Goal: Transaction & Acquisition: Purchase product/service

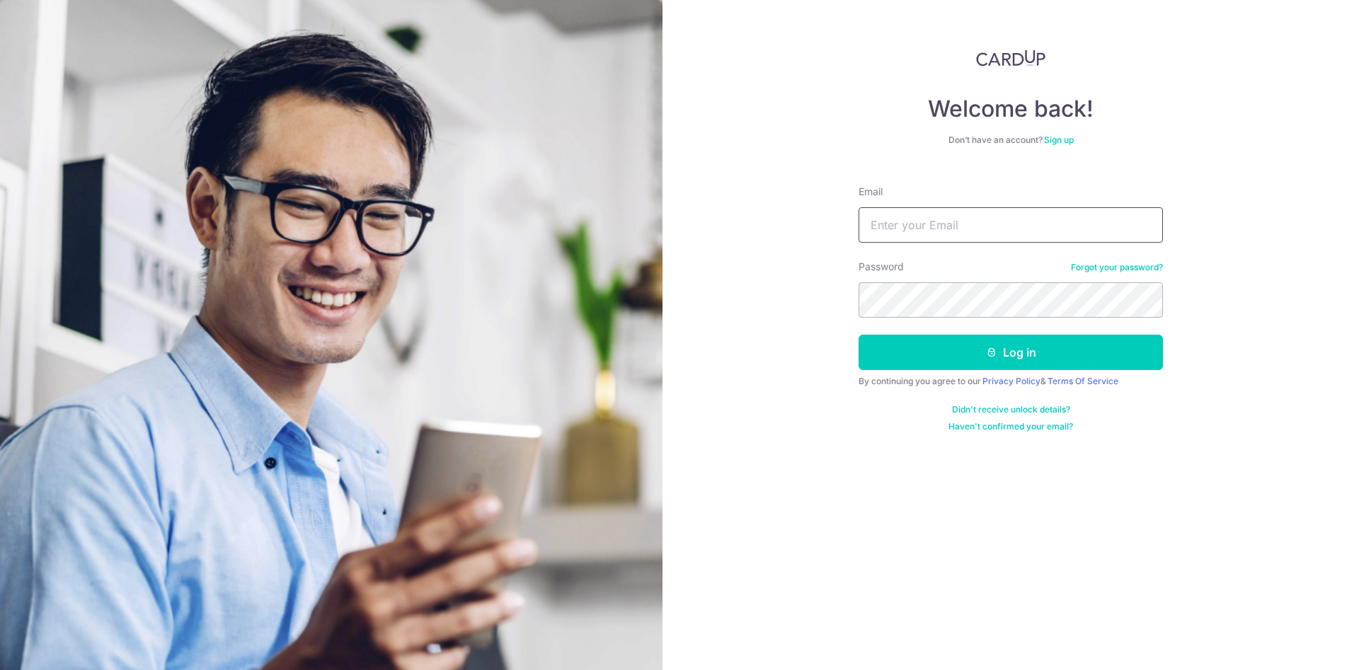
type input "[EMAIL_ADDRESS][DOMAIN_NAME]"
click at [1017, 349] on button "Log in" at bounding box center [1010, 352] width 304 height 35
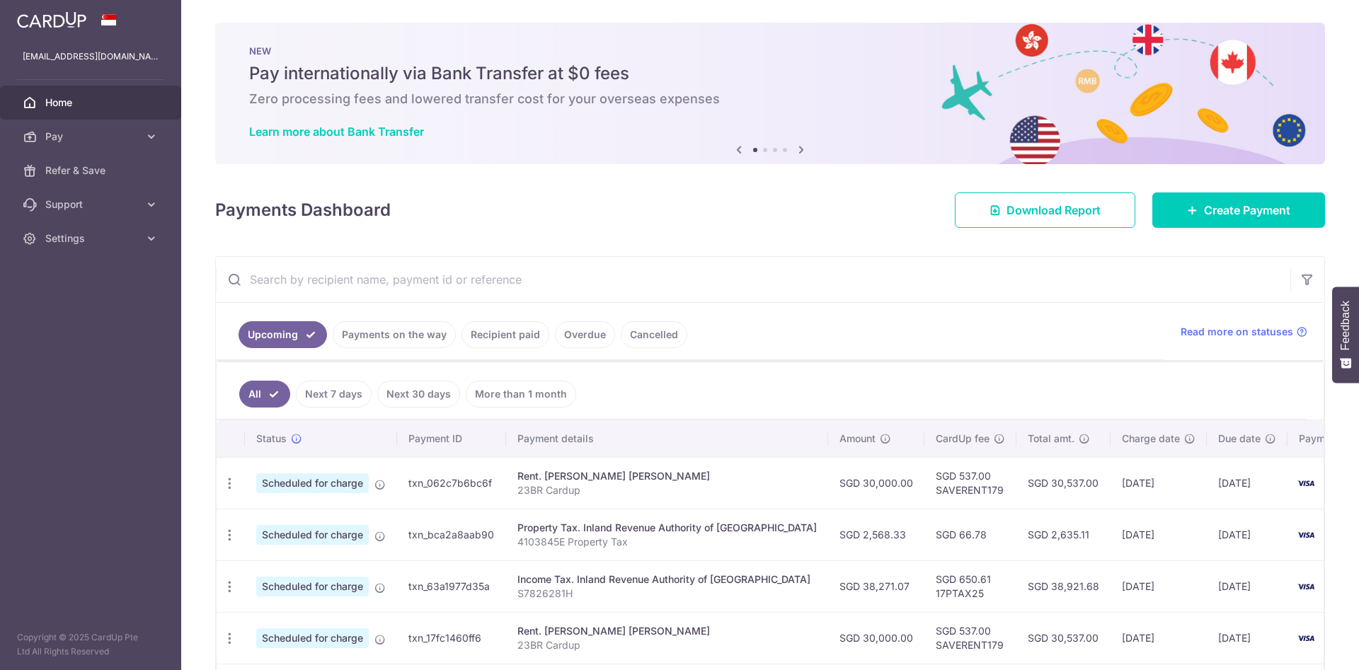
click at [1265, 195] on div "× Pause Schedule Pause all future payments in this series Pause just this one p…" at bounding box center [770, 335] width 1178 height 670
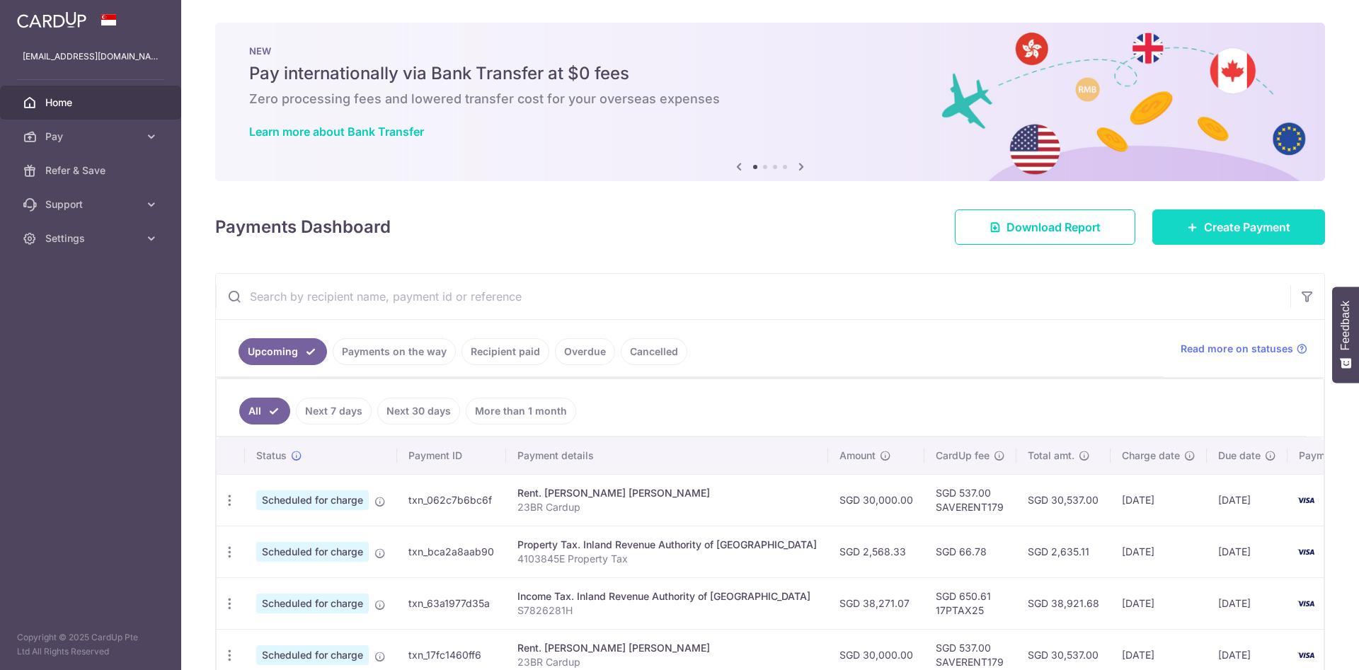
click at [1263, 231] on span "Create Payment" at bounding box center [1247, 227] width 86 height 17
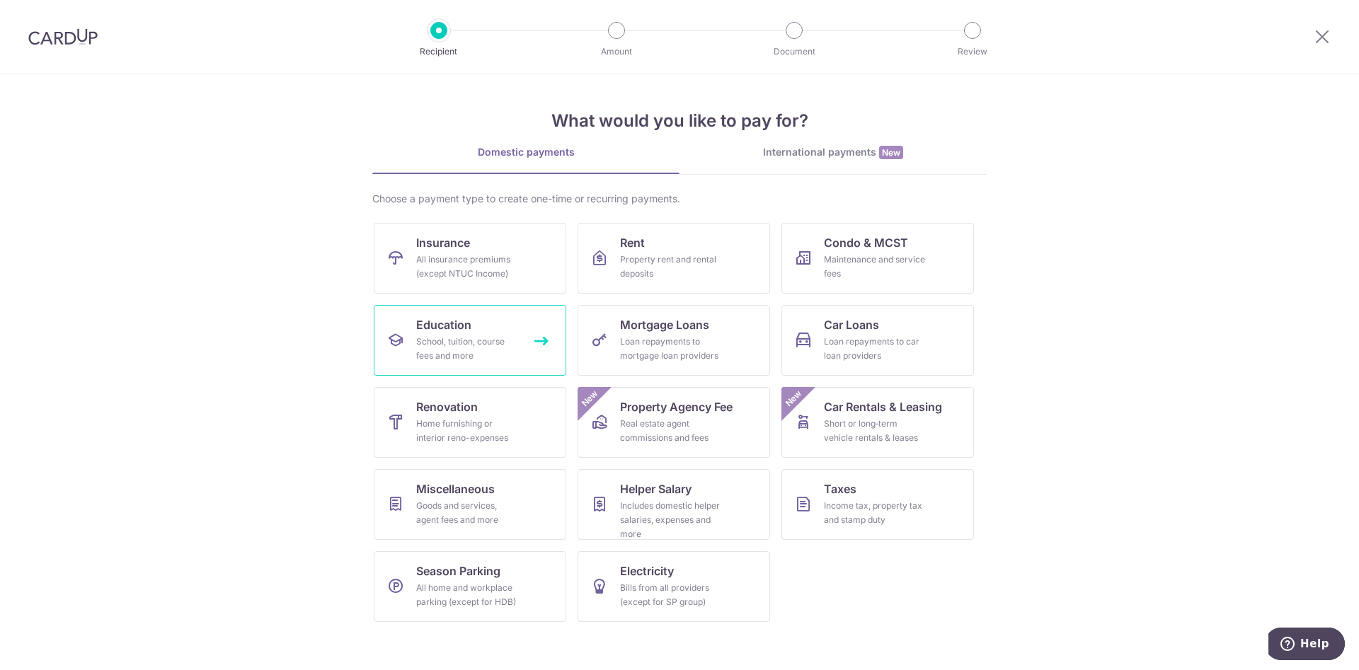
click at [507, 350] on div "School, tuition, course fees and more" at bounding box center [467, 349] width 102 height 28
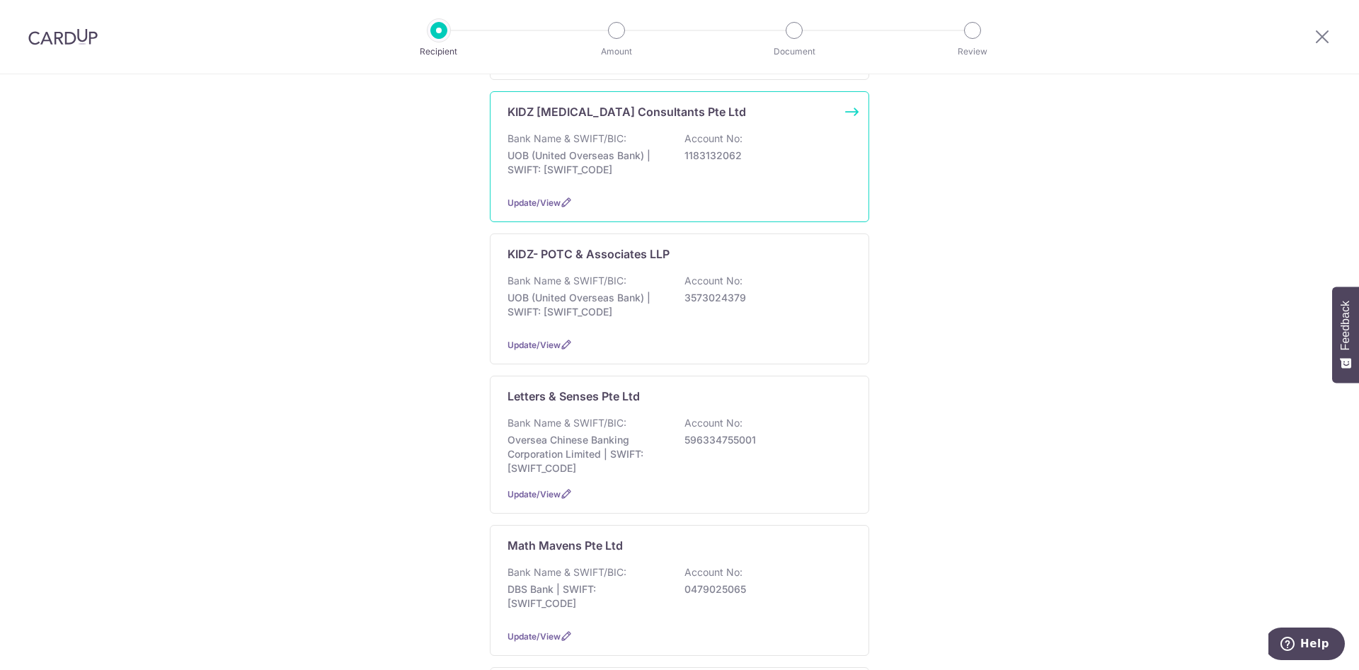
scroll to position [637, 0]
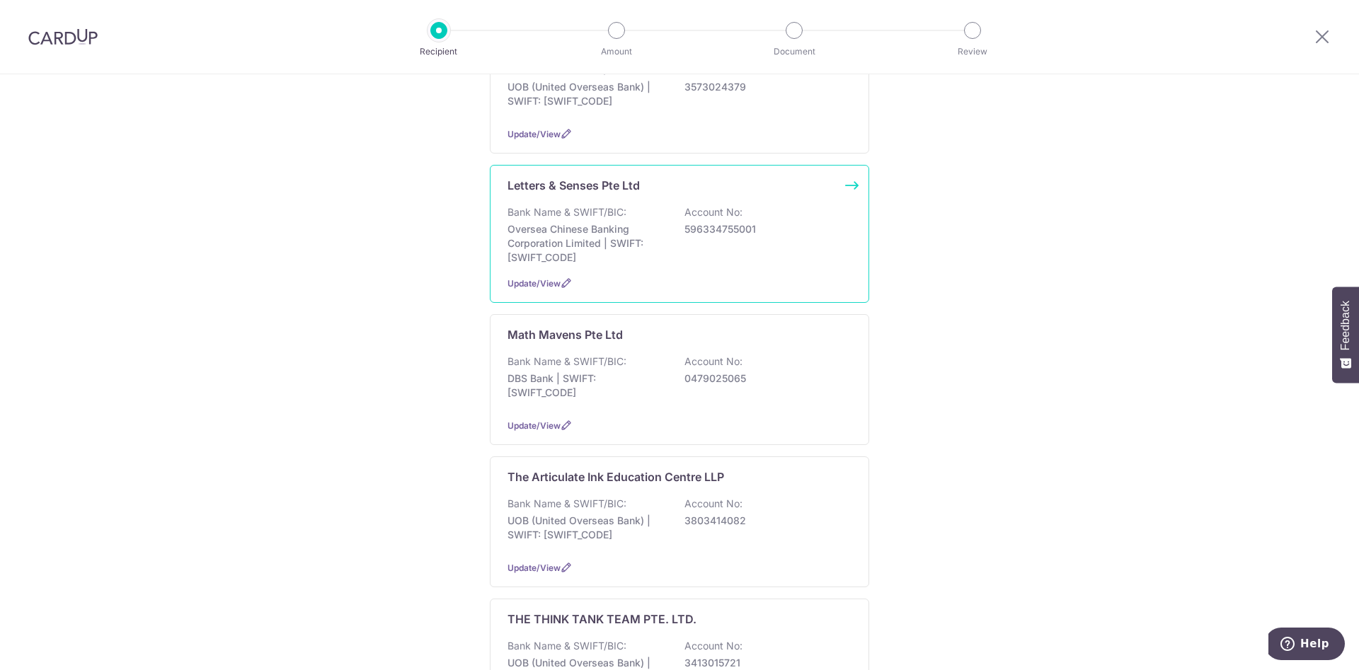
click at [706, 261] on div "Bank Name & SWIFT/BIC: Oversea Chinese Banking Corporation Limited | SWIFT: OCB…" at bounding box center [679, 234] width 344 height 59
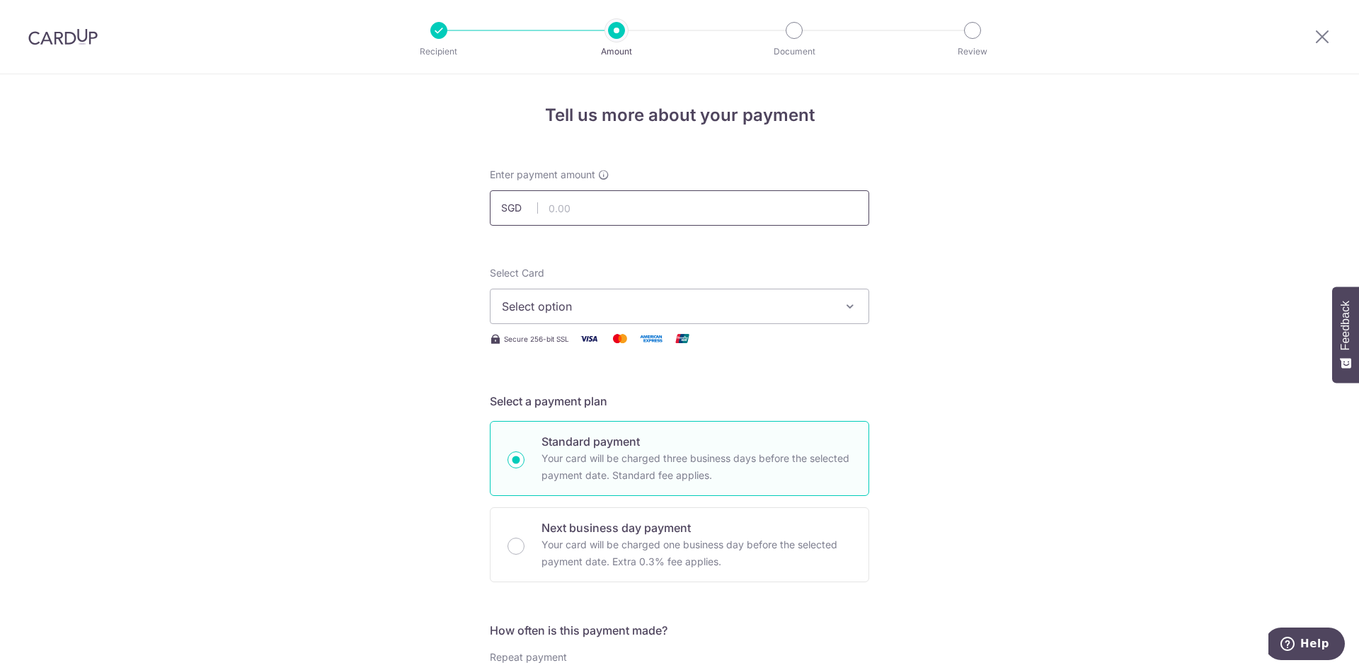
click at [706, 200] on input "text" at bounding box center [679, 207] width 379 height 35
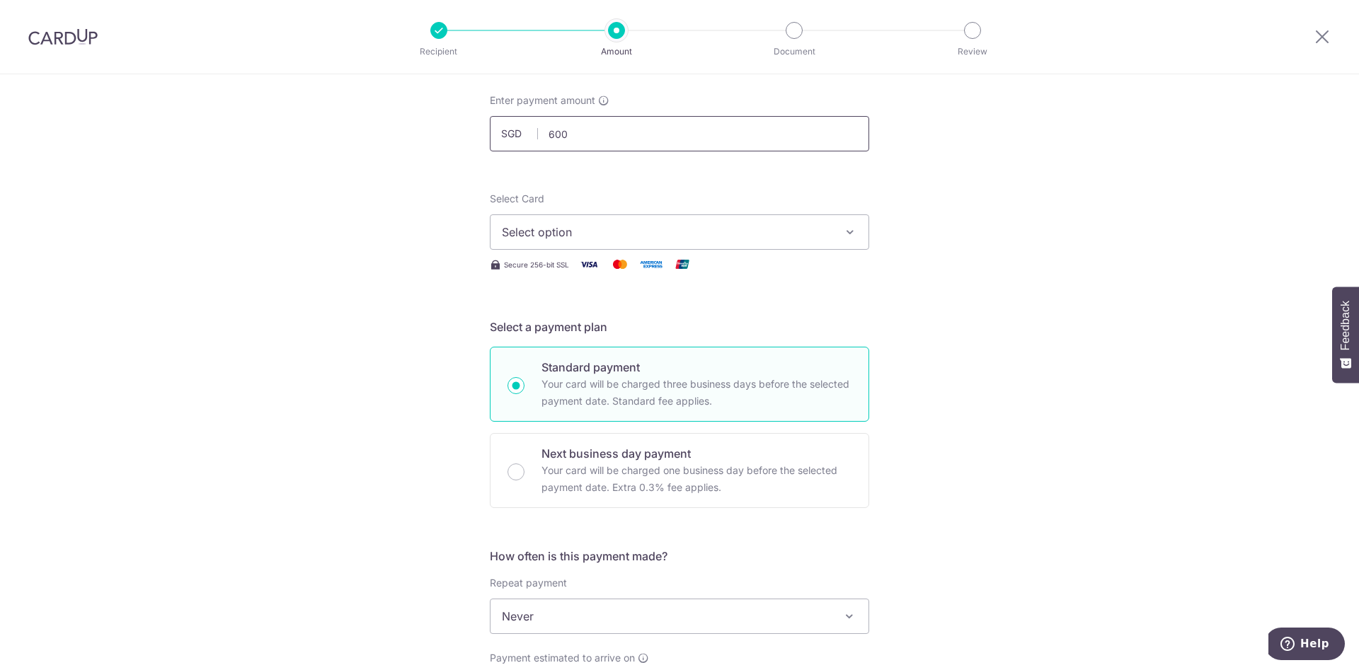
scroll to position [106, 0]
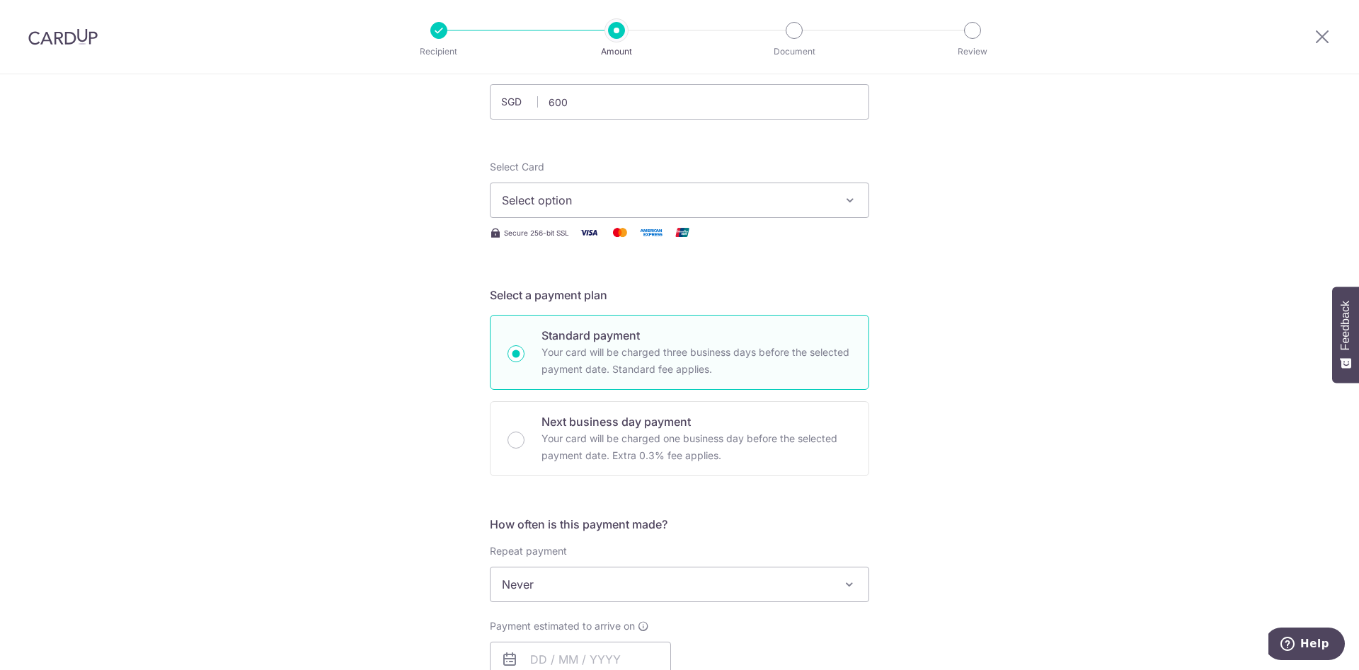
type input "600.00"
click at [789, 205] on span "Select option" at bounding box center [667, 200] width 330 height 17
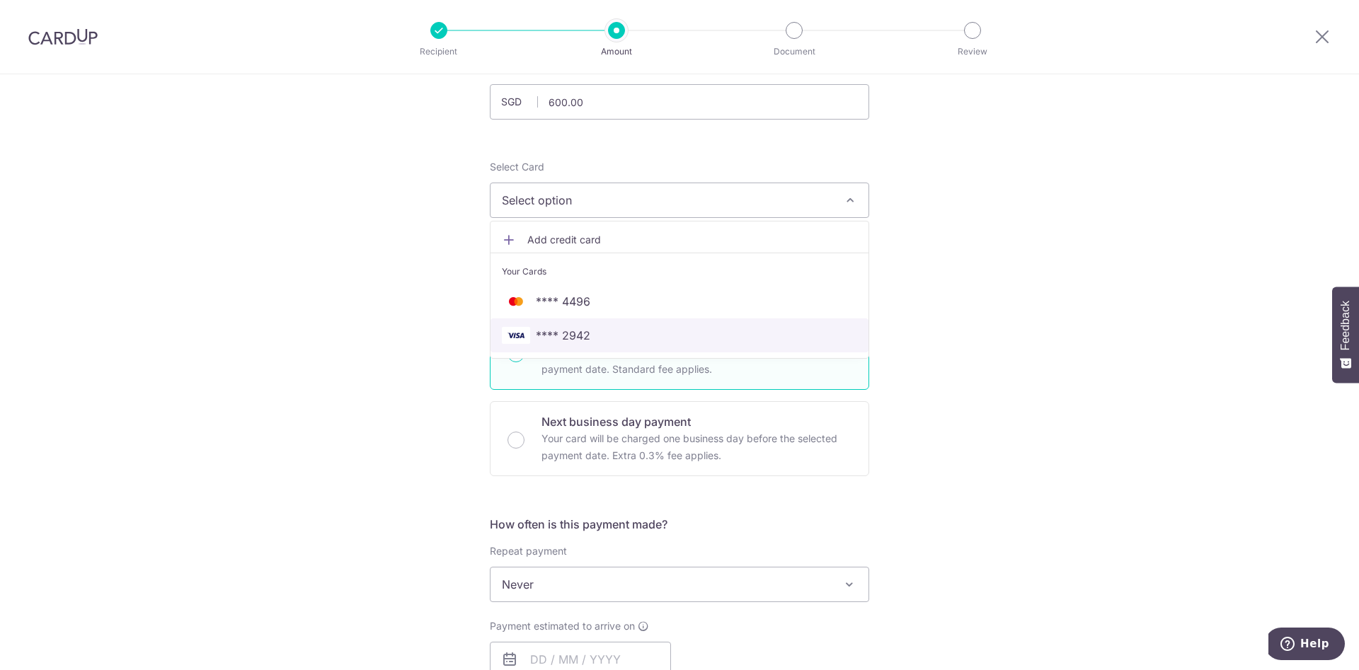
click at [665, 330] on span "**** 2942" at bounding box center [679, 335] width 355 height 17
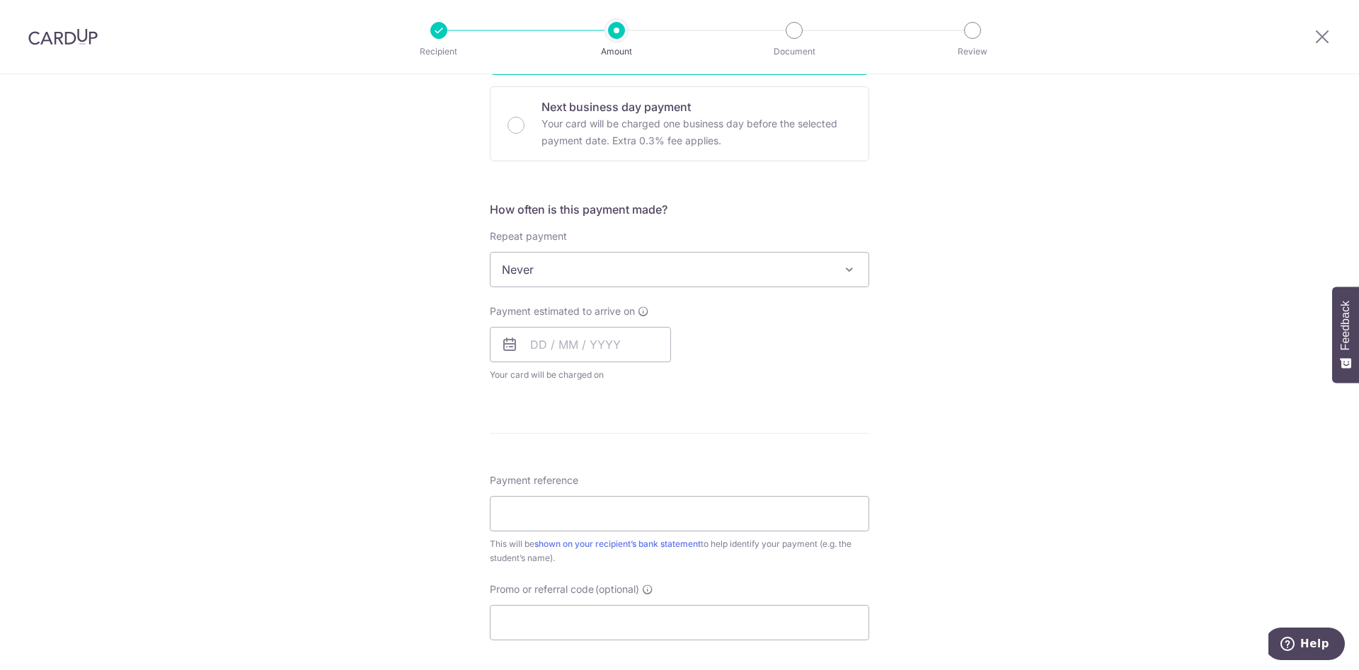
scroll to position [425, 0]
click at [592, 351] on input "text" at bounding box center [580, 340] width 181 height 35
click at [602, 467] on link "8" at bounding box center [603, 470] width 23 height 23
type input "08/10/2025"
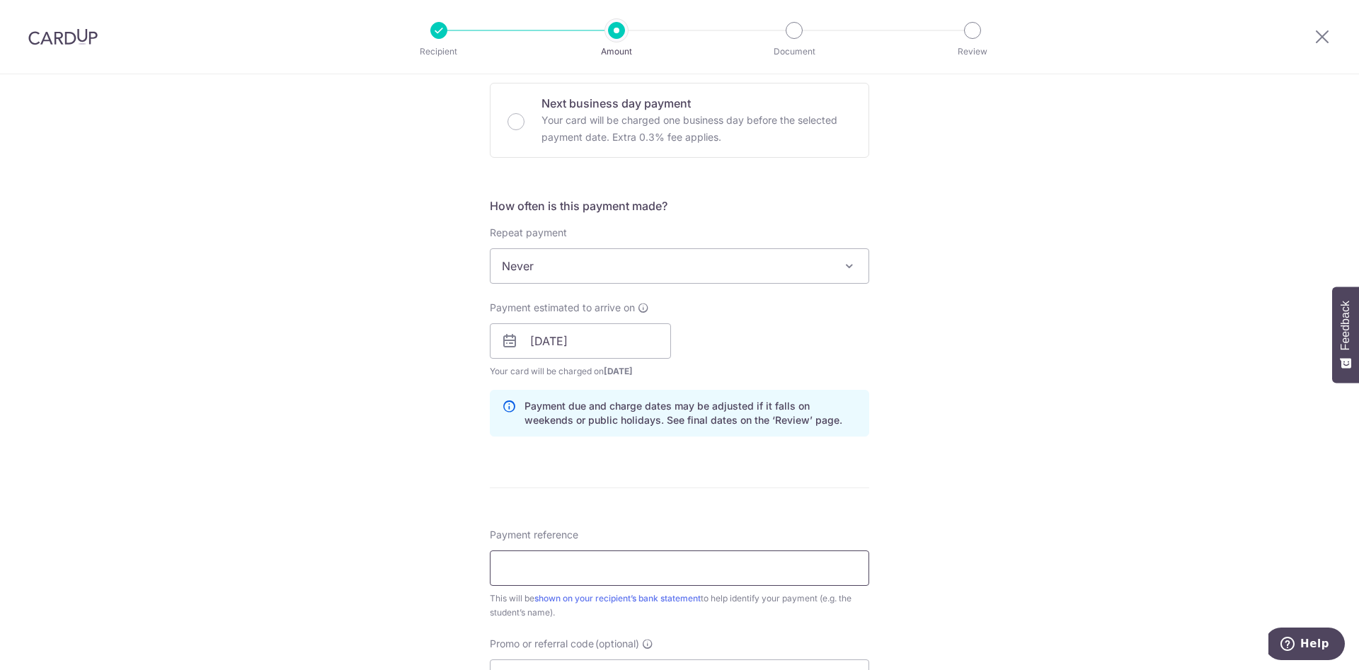
click at [611, 560] on input "Payment reference" at bounding box center [679, 568] width 379 height 35
paste input "2006-28"
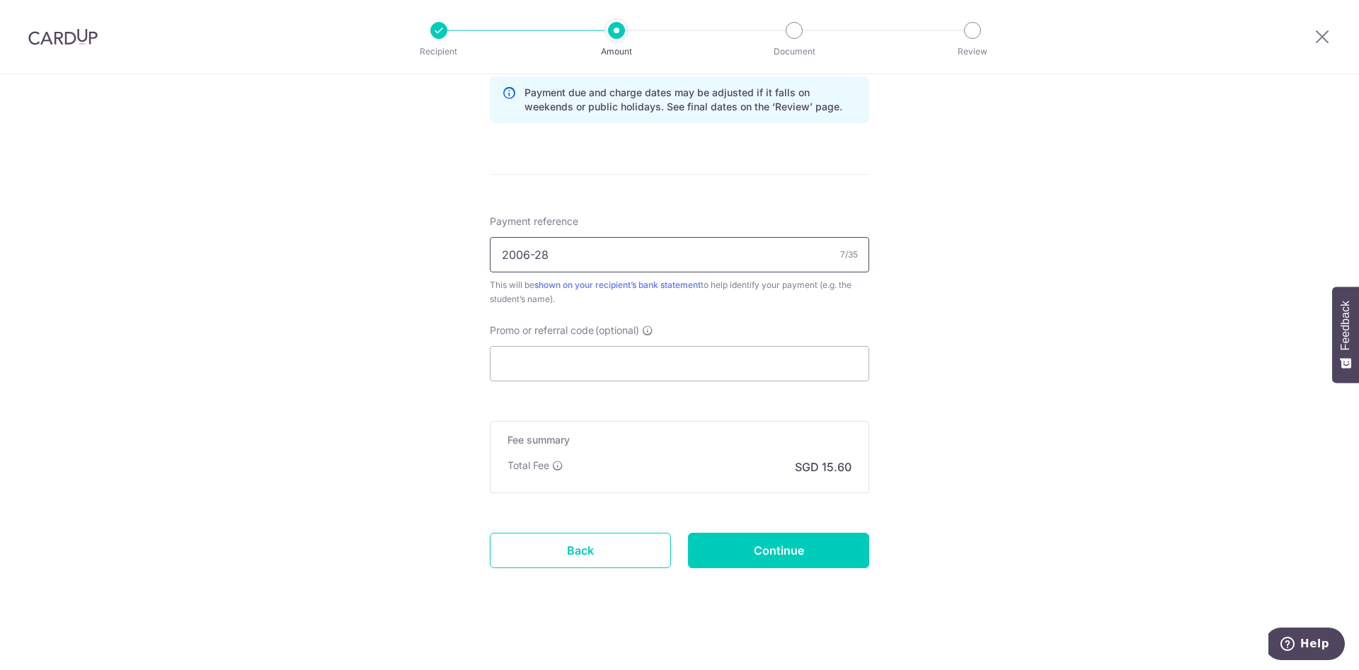
scroll to position [742, 0]
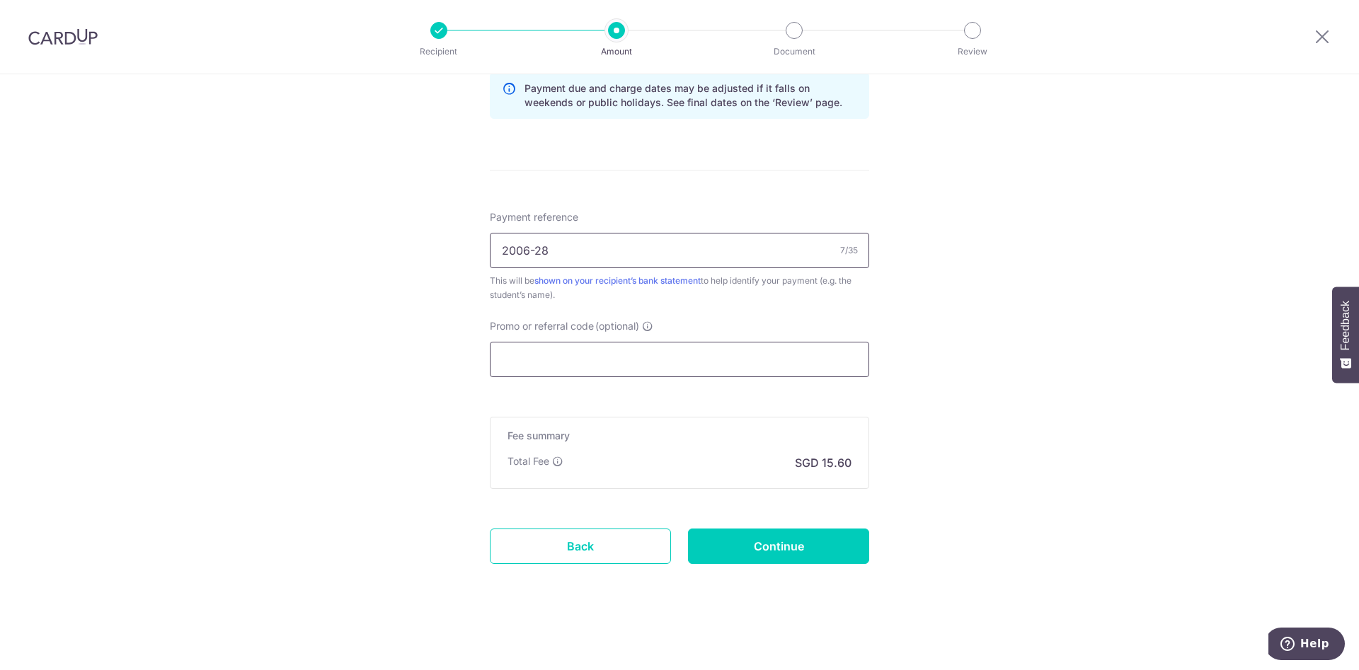
type input "2006-28"
click at [661, 362] on input "Promo or referral code (optional)" at bounding box center [679, 359] width 379 height 35
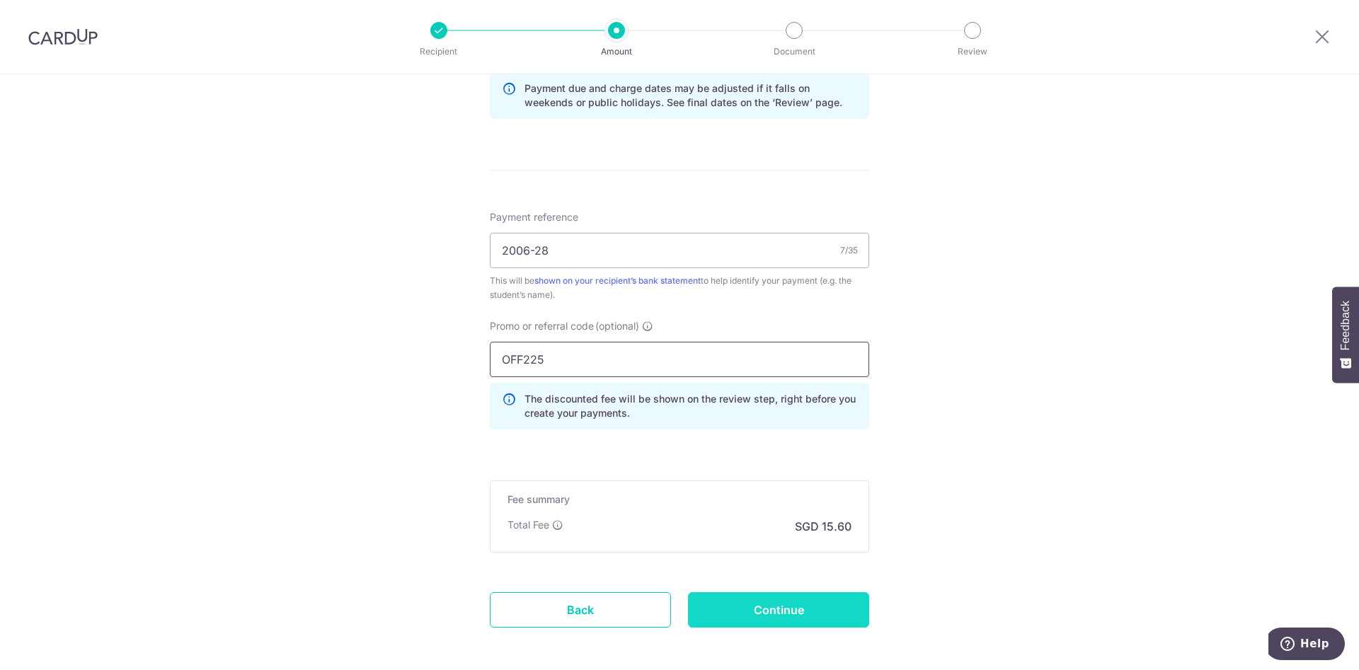
type input "OFF225"
click at [797, 602] on input "Continue" at bounding box center [778, 609] width 181 height 35
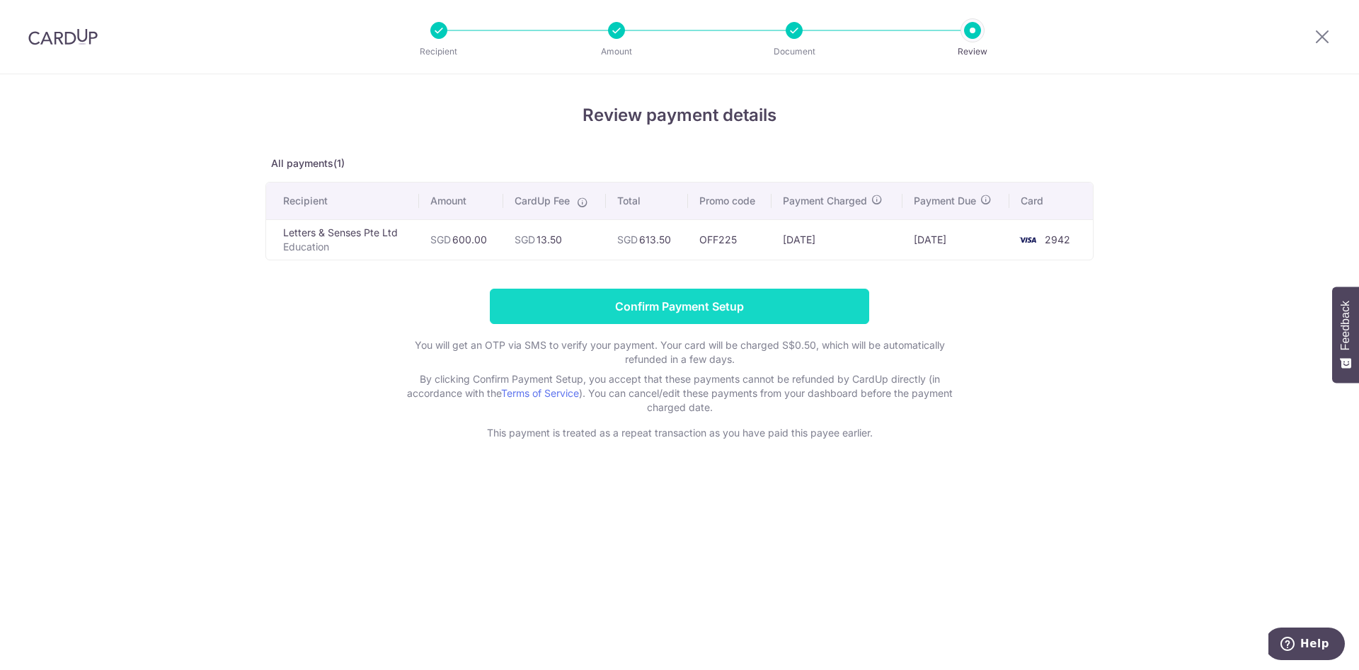
click at [783, 306] on input "Confirm Payment Setup" at bounding box center [679, 306] width 379 height 35
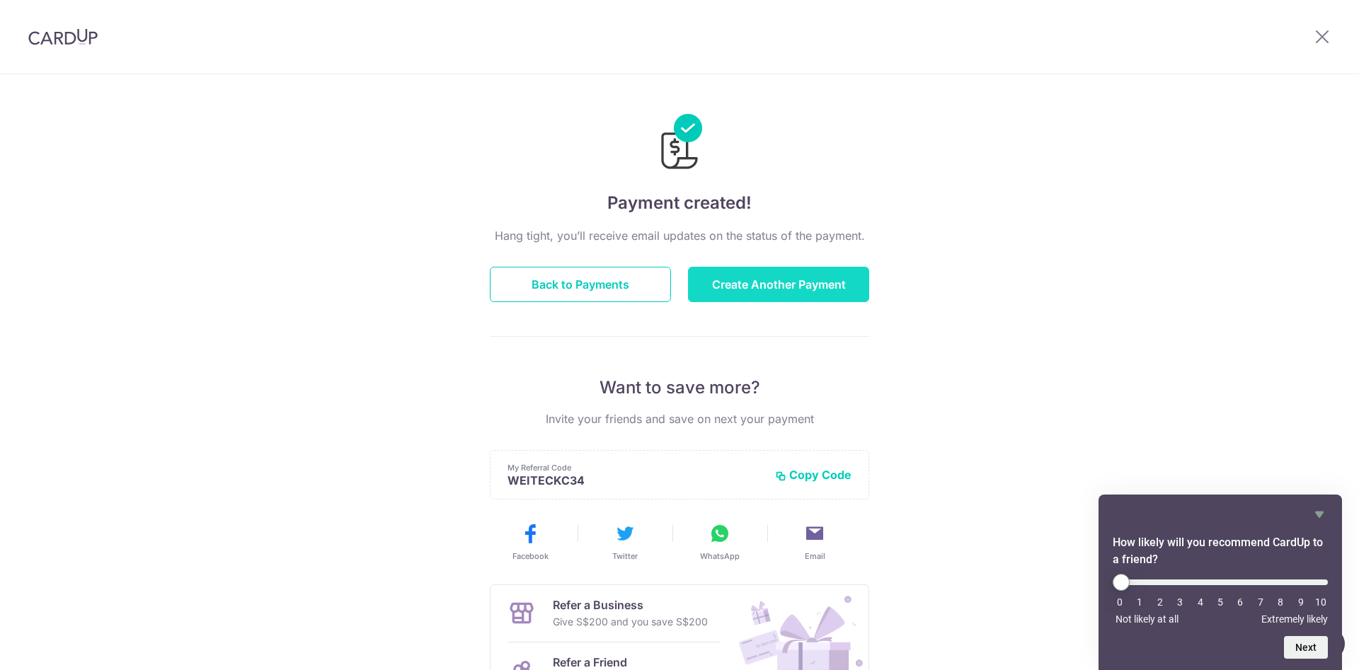
click at [766, 296] on button "Create Another Payment" at bounding box center [778, 284] width 181 height 35
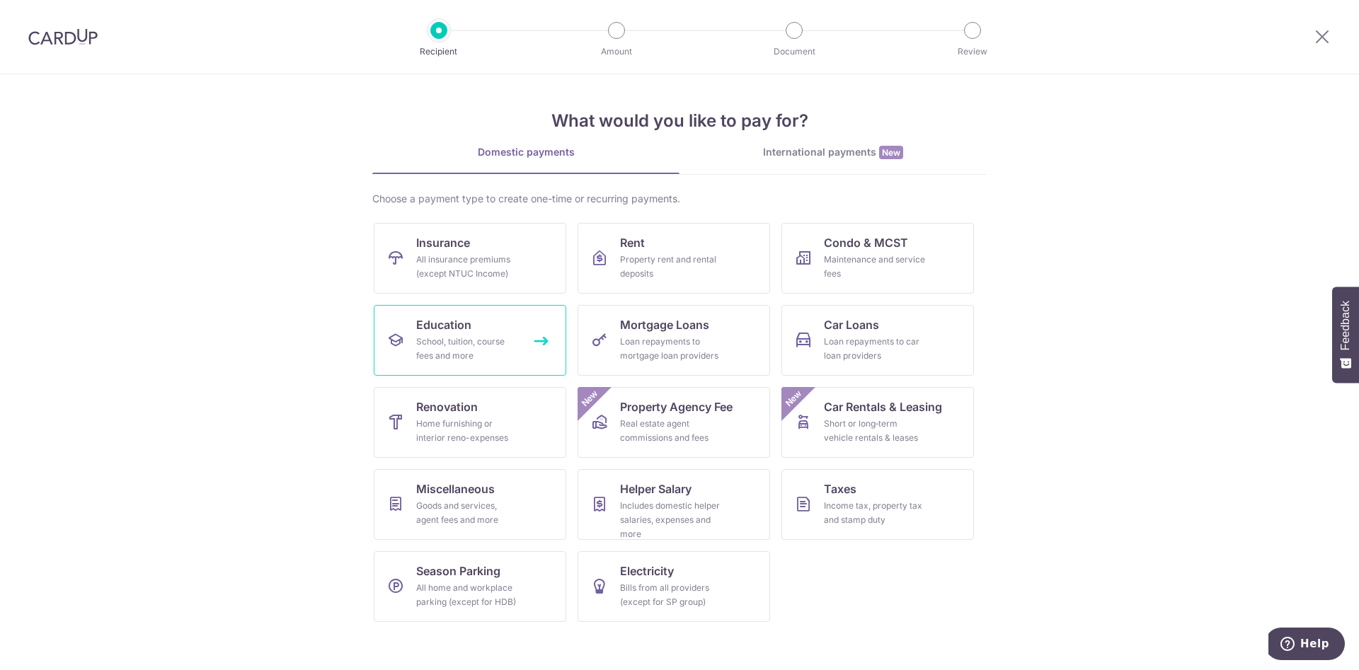
drag, startPoint x: 0, startPoint y: 0, endPoint x: 528, endPoint y: 337, distance: 626.2
click at [528, 337] on link "Education School, tuition, course fees and more" at bounding box center [470, 340] width 192 height 71
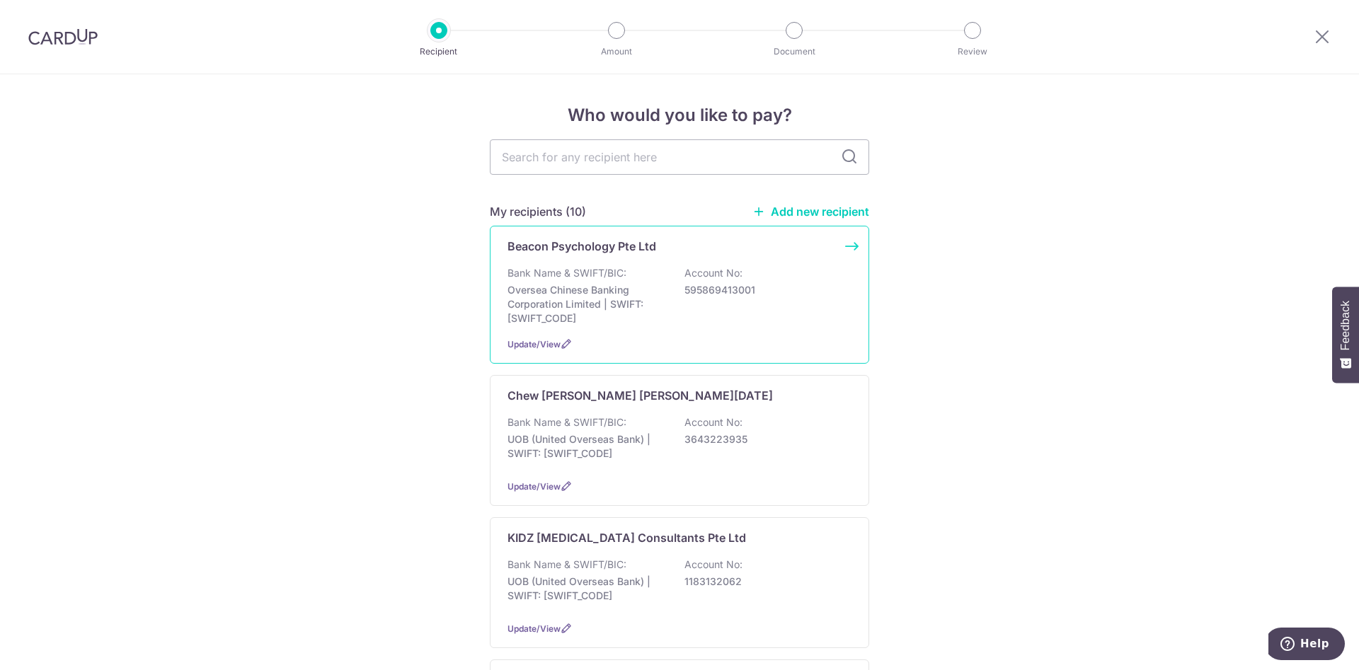
click at [668, 309] on div "Bank Name & SWIFT/BIC: Oversea Chinese Banking Corporation Limited | SWIFT: [SW…" at bounding box center [679, 295] width 344 height 59
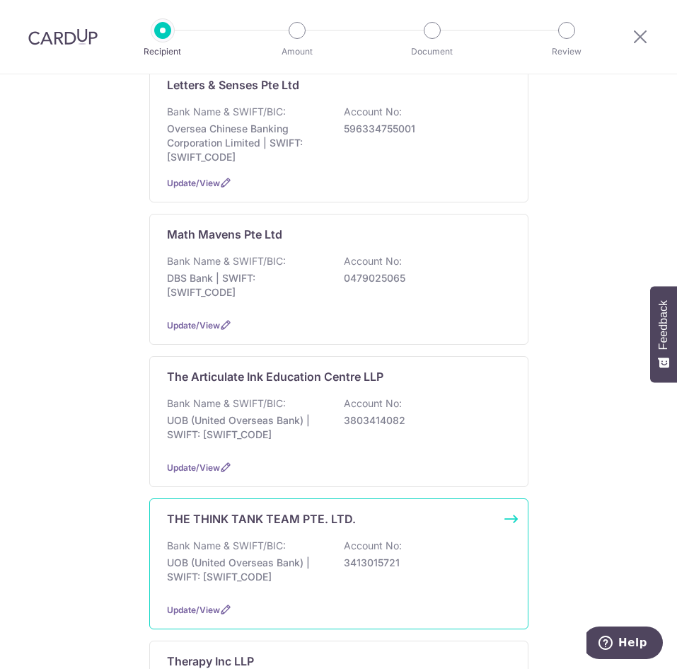
scroll to position [1062, 0]
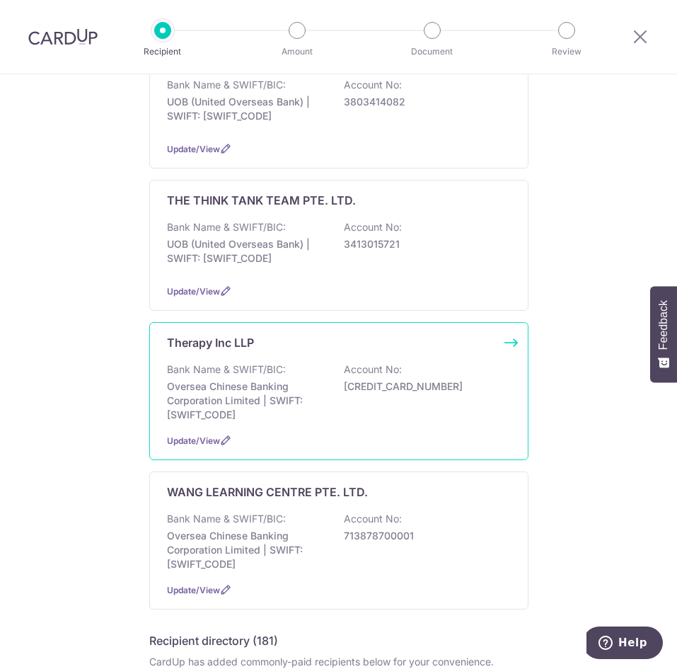
click at [324, 361] on div "Therapy Inc LLP Bank Name & SWIFT/BIC: Oversea Chinese Banking Corporation Limi…" at bounding box center [338, 391] width 379 height 138
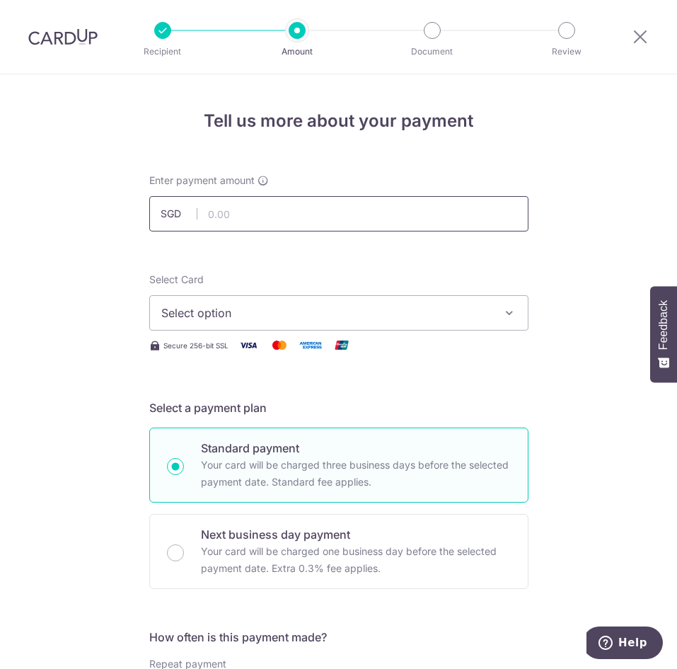
click at [304, 212] on input "text" at bounding box center [338, 213] width 379 height 35
type input "1,100.00"
drag, startPoint x: 350, startPoint y: 330, endPoint x: 351, endPoint y: 318, distance: 12.8
click at [350, 328] on div "Select Card Select option Add credit card Your Cards **** 4496 **** 2942 Secure…" at bounding box center [338, 312] width 379 height 81
click at [353, 313] on span "Select option" at bounding box center [326, 312] width 330 height 17
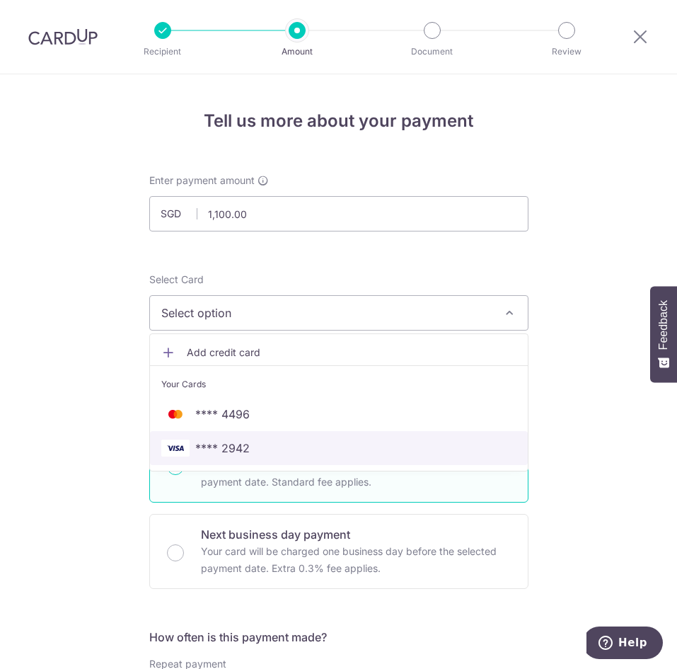
drag, startPoint x: 343, startPoint y: 453, endPoint x: 343, endPoint y: 426, distance: 26.9
click at [343, 453] on span "**** 2942" at bounding box center [338, 447] width 355 height 17
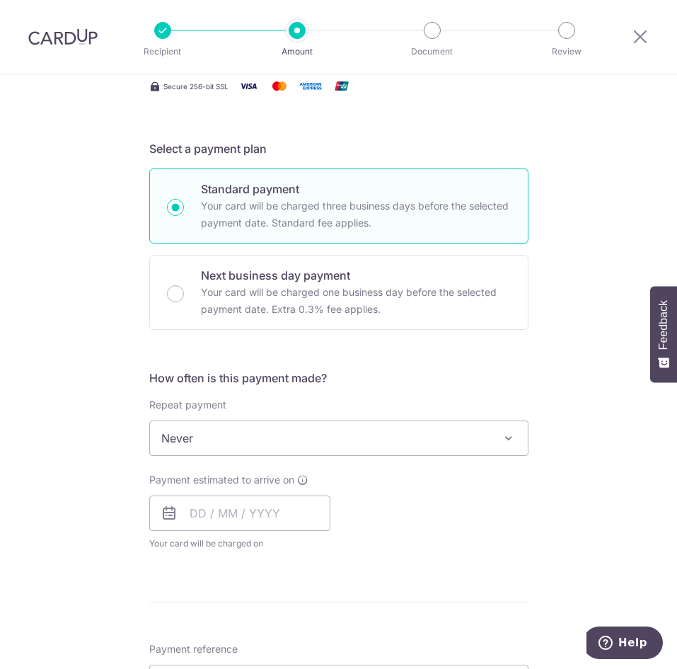
scroll to position [318, 0]
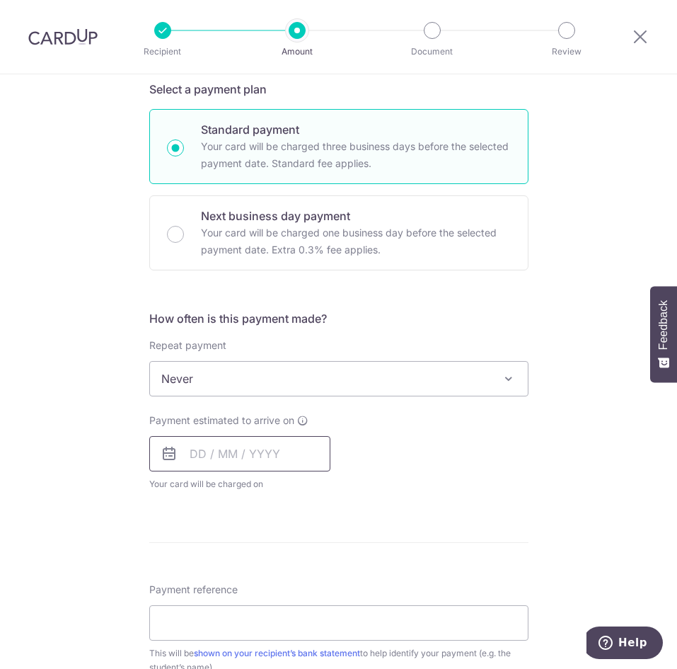
click at [254, 447] on input "text" at bounding box center [239, 453] width 181 height 35
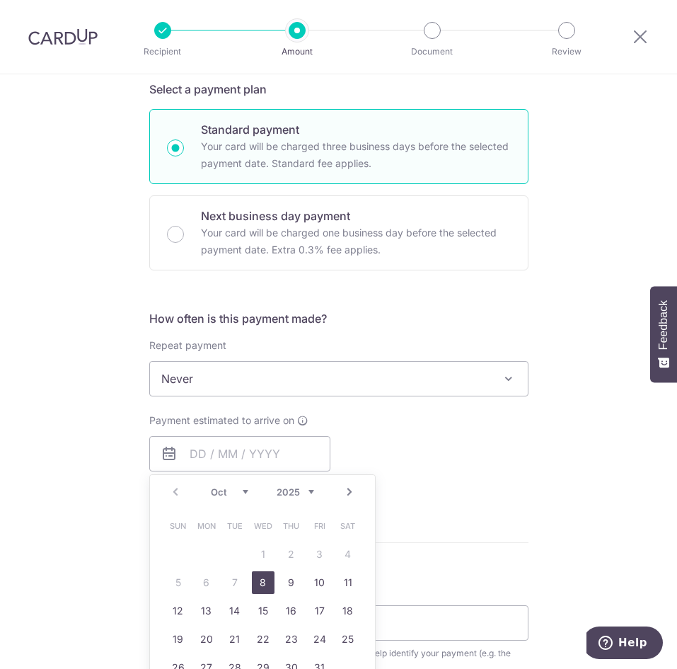
click at [255, 582] on link "8" at bounding box center [263, 582] width 23 height 23
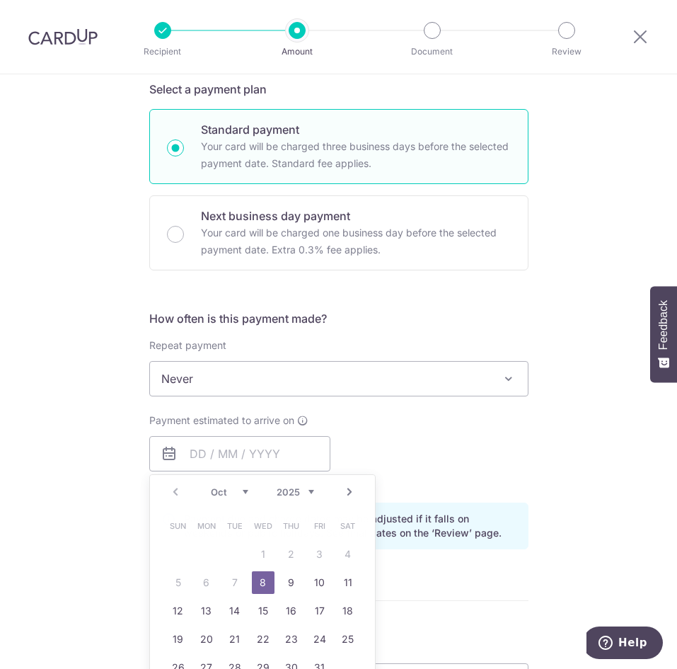
type input "[DATE]"
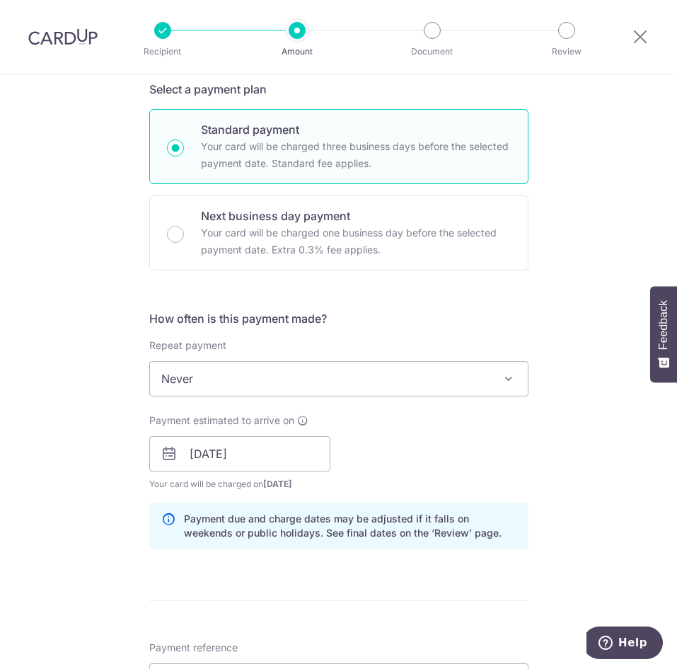
click at [313, 607] on form "Enter payment amount SGD 1,100.00 1100.00 Select Card **** 2942 Add credit card…" at bounding box center [338, 444] width 379 height 1179
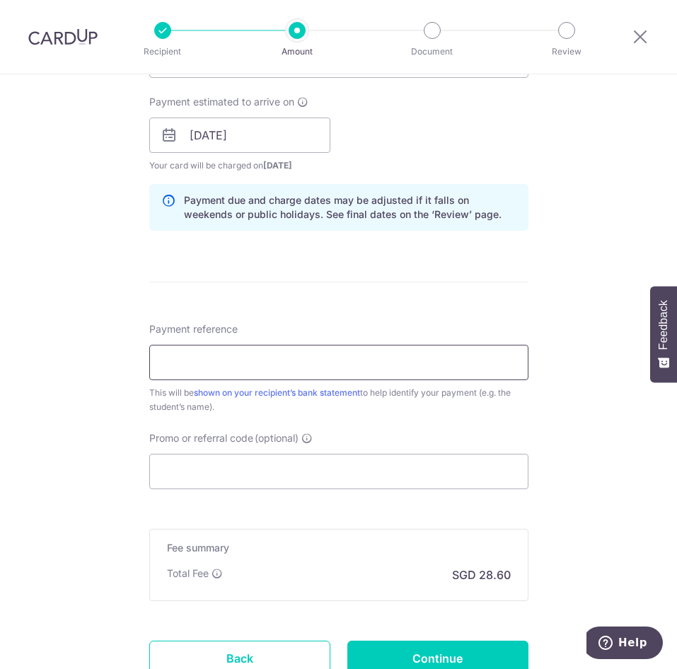
click at [265, 374] on input "Payment reference" at bounding box center [338, 362] width 379 height 35
paste input "37243"
type input "37243"
click at [254, 461] on input "Promo or referral code (optional)" at bounding box center [338, 471] width 379 height 35
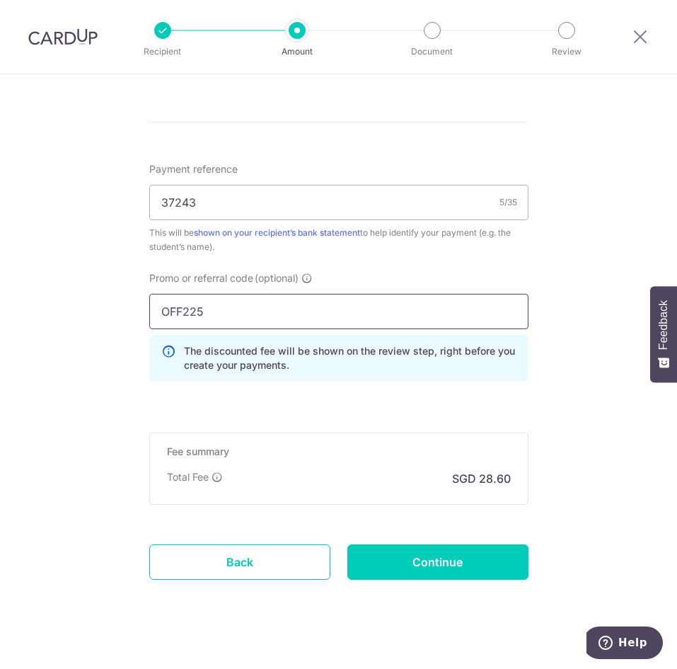
scroll to position [814, 0]
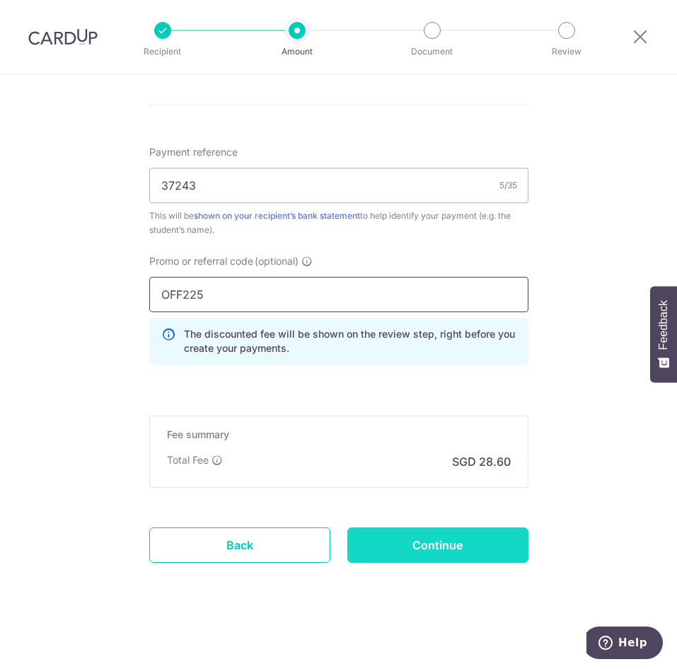
type input "OFF225"
click at [435, 536] on input "Continue" at bounding box center [437, 544] width 181 height 35
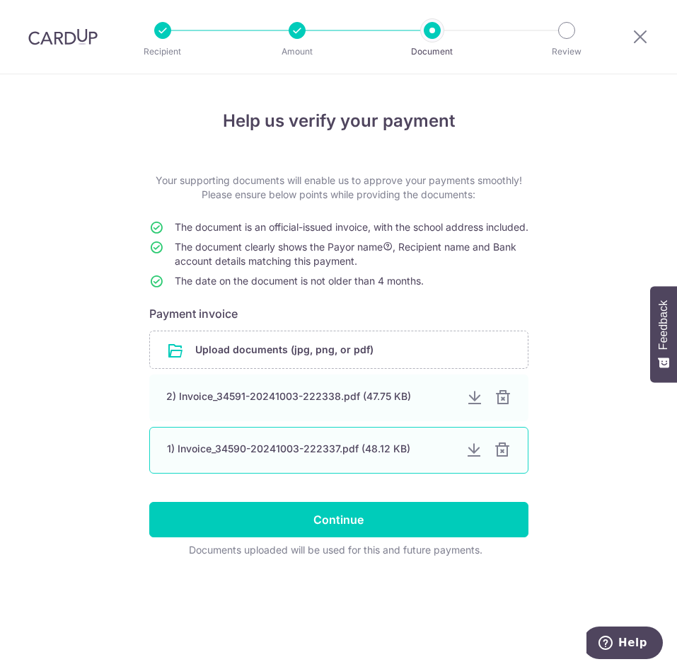
click at [500, 406] on div at bounding box center [503, 397] width 17 height 17
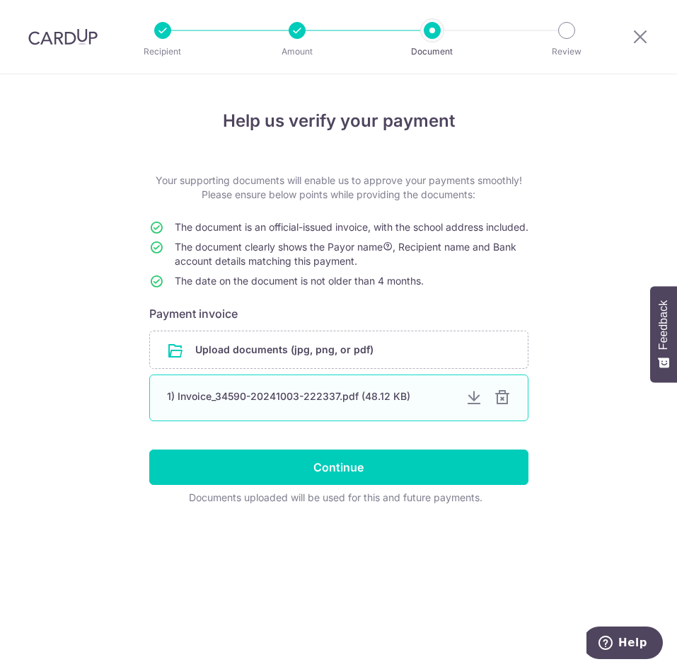
click at [500, 406] on div at bounding box center [502, 397] width 17 height 17
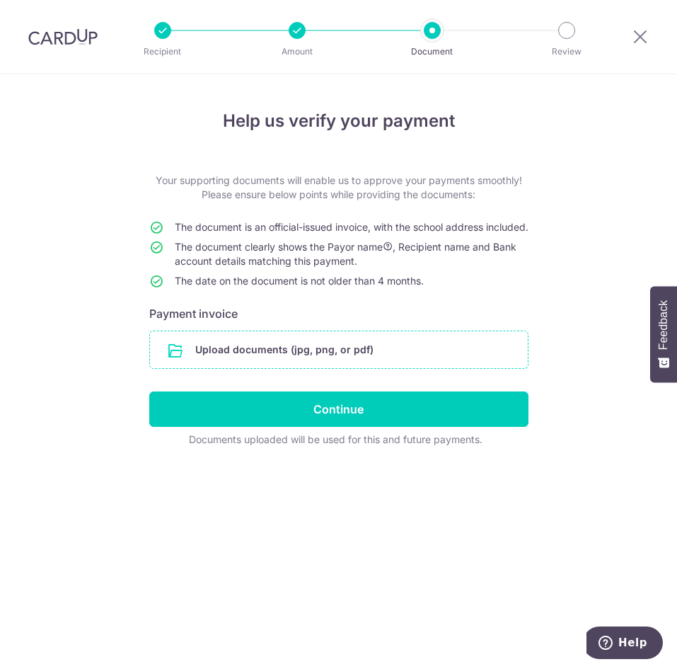
click at [360, 368] on input "file" at bounding box center [339, 349] width 378 height 37
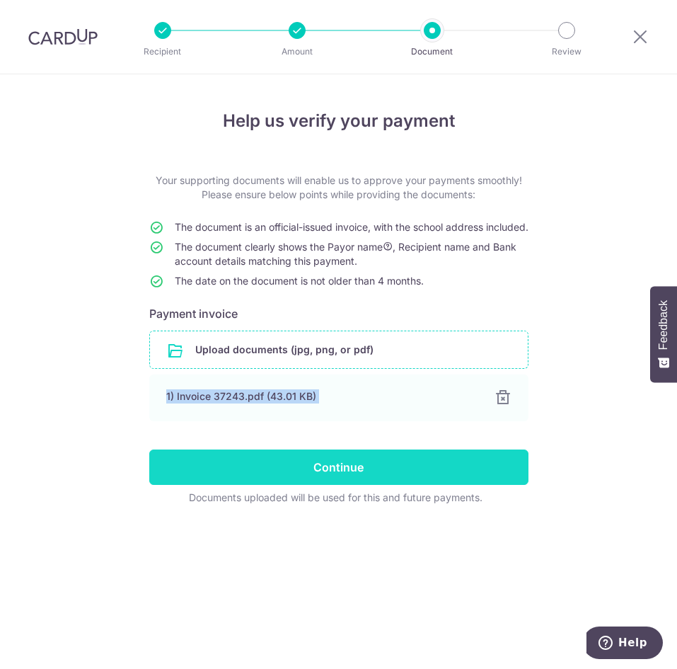
click at [347, 485] on input "Continue" at bounding box center [338, 466] width 379 height 35
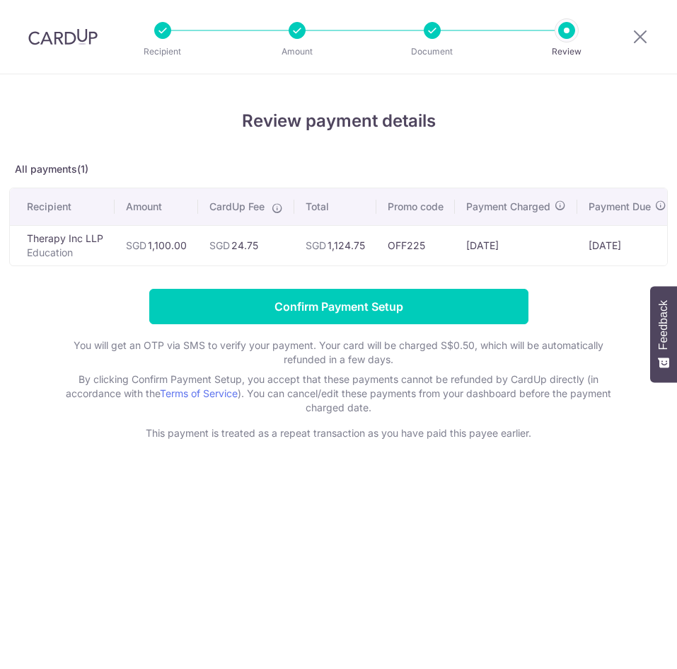
click at [424, 324] on input "Confirm Payment Setup" at bounding box center [338, 306] width 379 height 35
